Goal: Find specific page/section: Find specific page/section

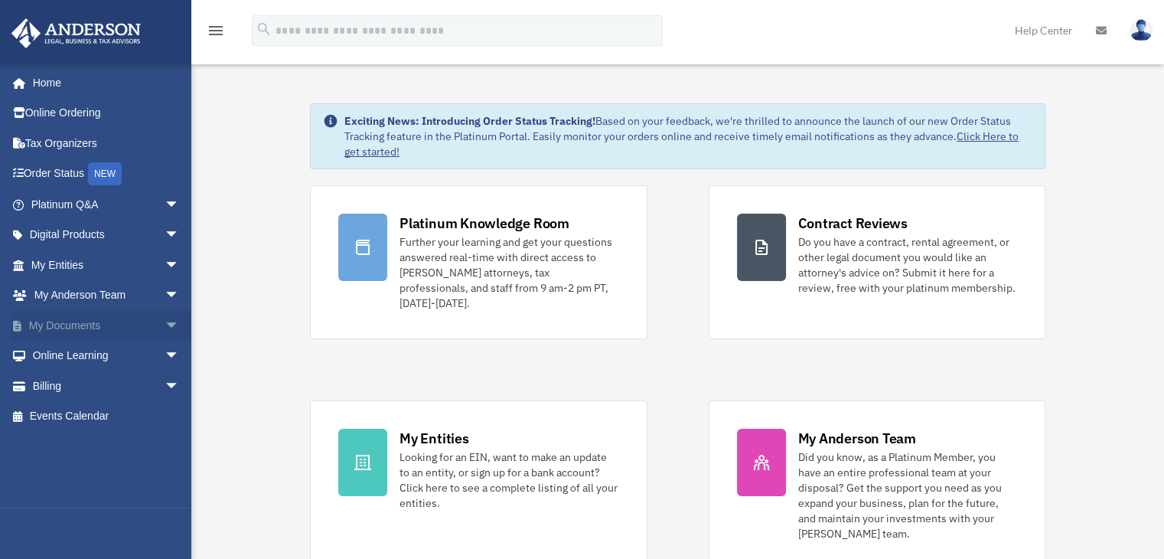
click at [165, 325] on span "arrow_drop_down" at bounding box center [180, 325] width 31 height 31
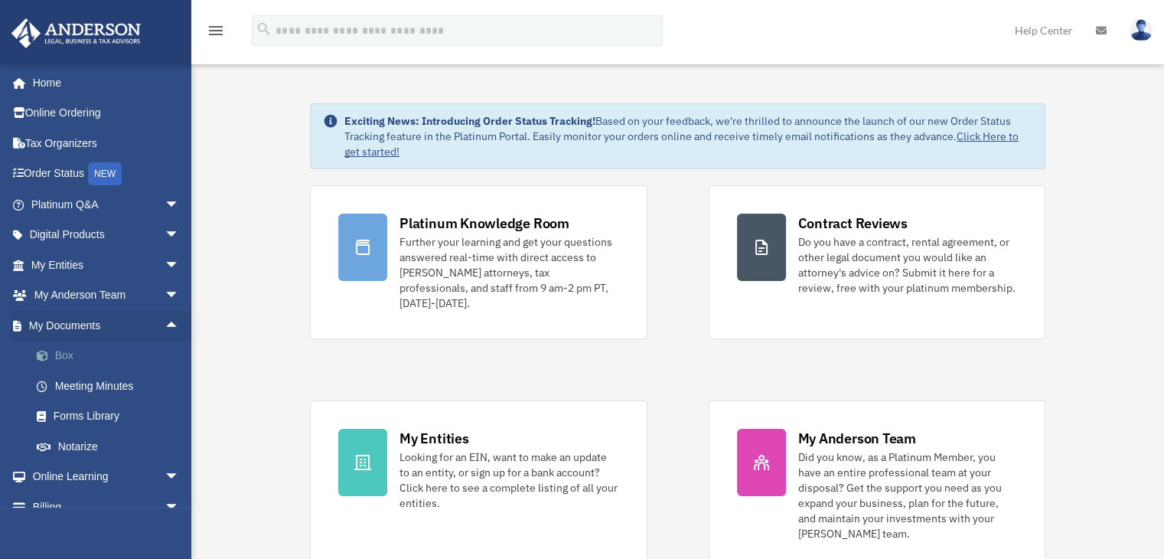
click at [86, 359] on link "Box" at bounding box center [111, 355] width 181 height 31
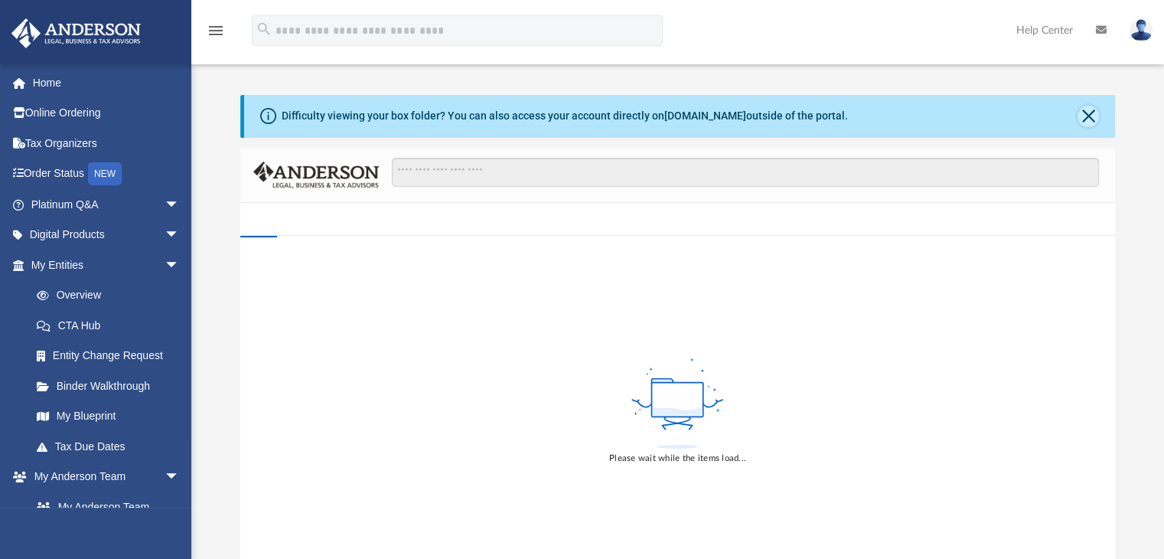
click at [1090, 116] on button "Close" at bounding box center [1087, 116] width 21 height 21
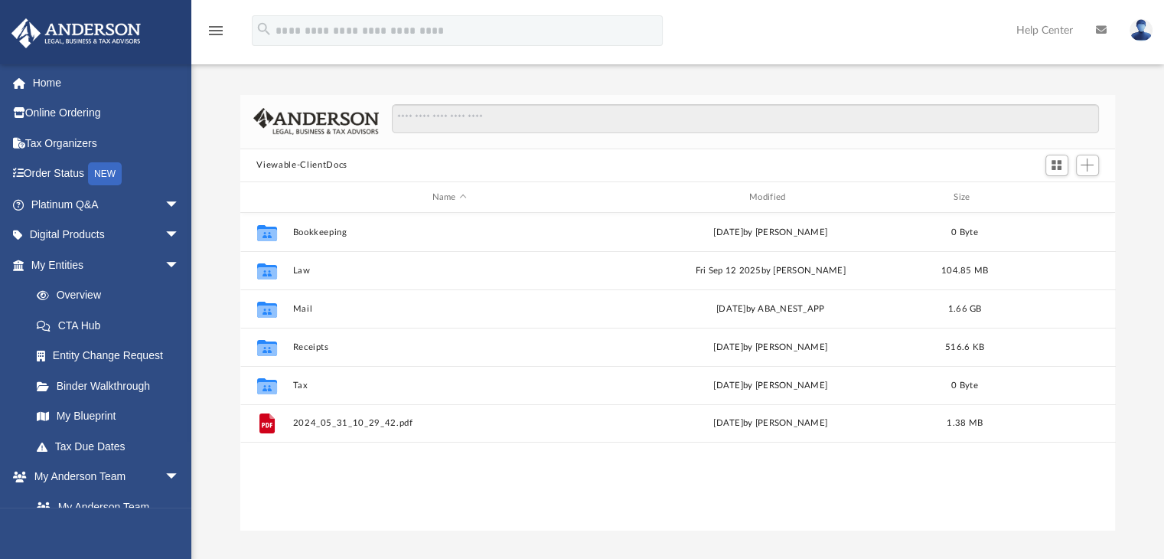
scroll to position [336, 863]
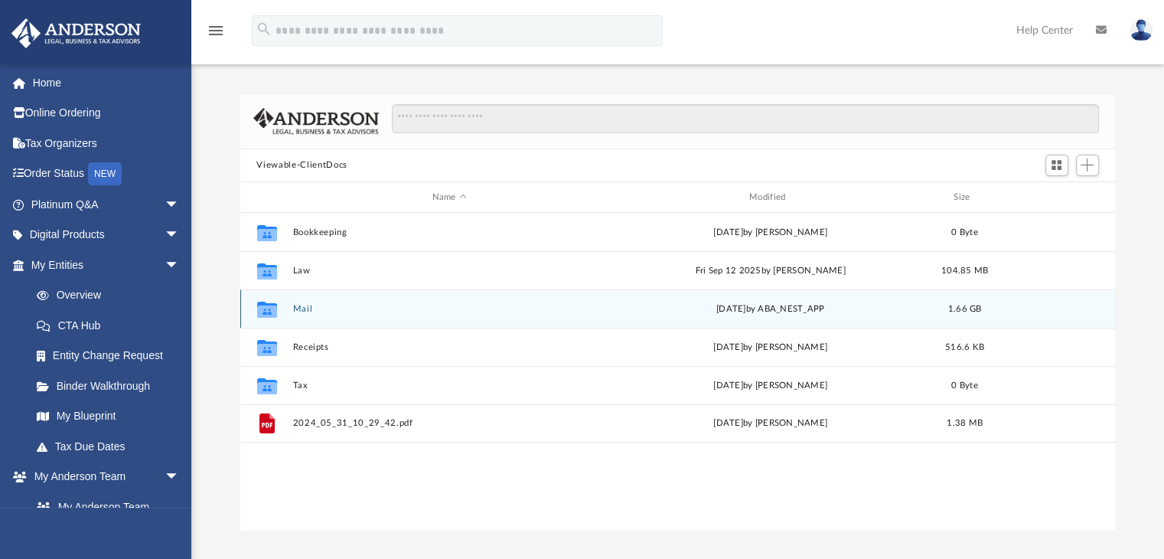
click at [309, 311] on button "Mail" at bounding box center [449, 309] width 314 height 10
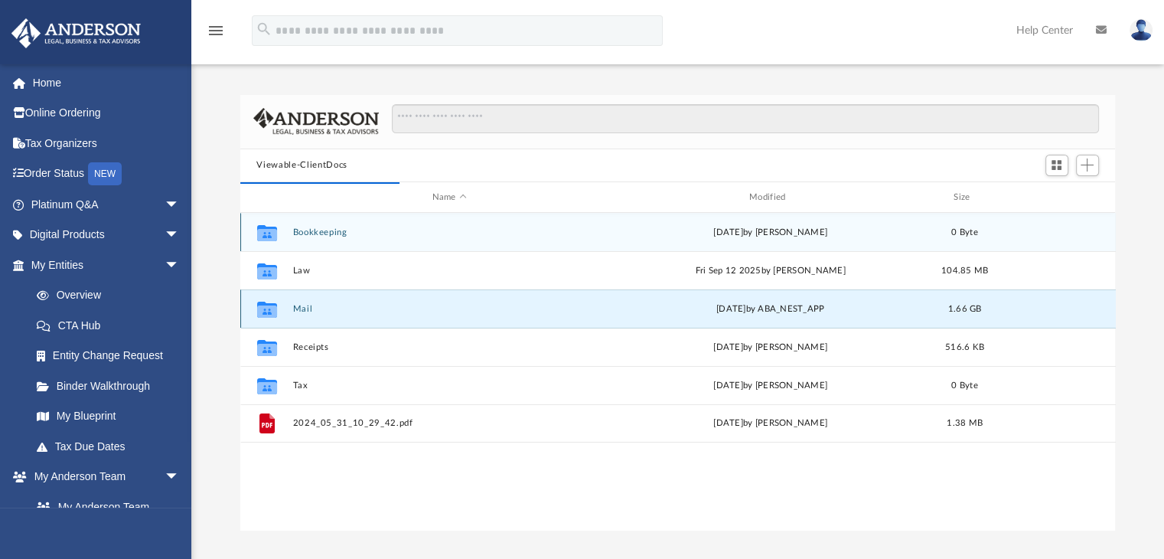
scroll to position [288, 863]
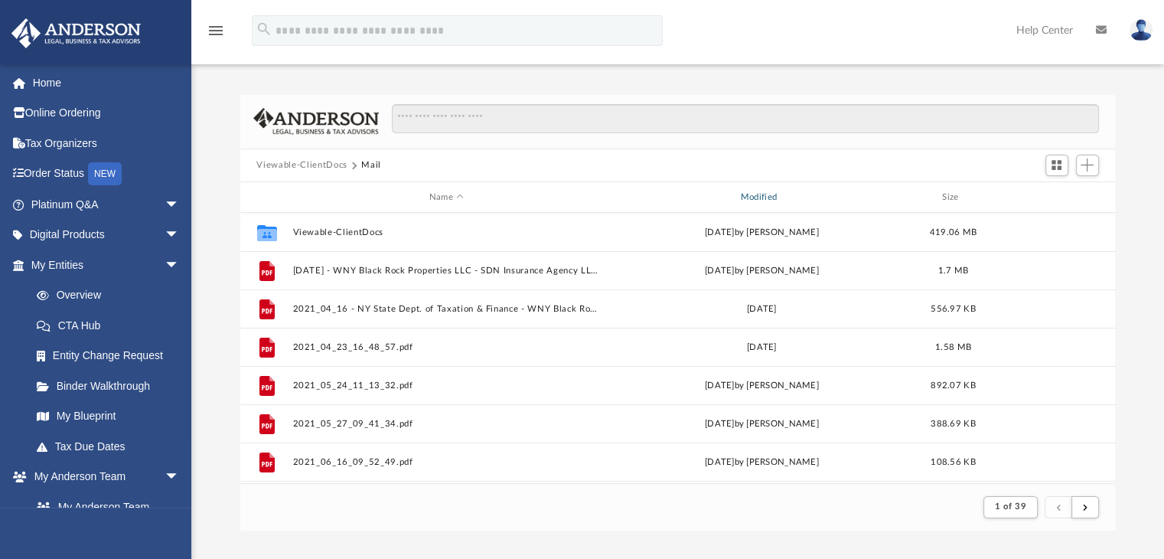
click at [784, 197] on div "Modified" at bounding box center [761, 198] width 308 height 14
click at [786, 197] on div "Modified" at bounding box center [761, 198] width 308 height 14
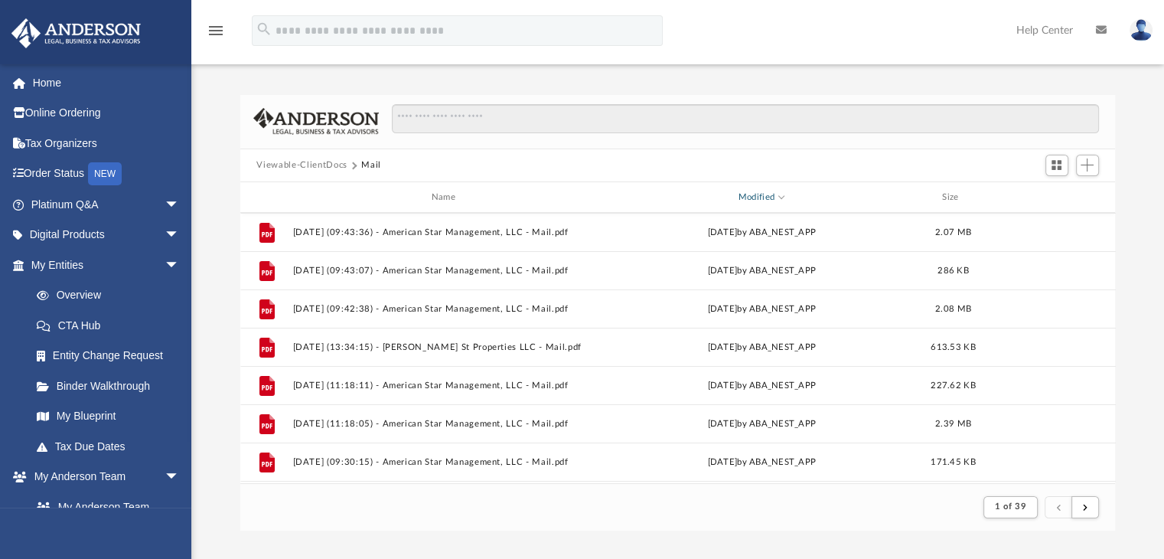
scroll to position [0, 0]
